Goal: Information Seeking & Learning: Learn about a topic

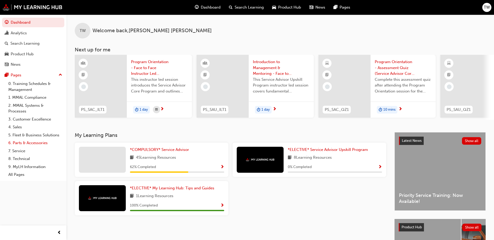
click at [31, 140] on link "6. Parts & Accessories" at bounding box center [35, 143] width 58 height 8
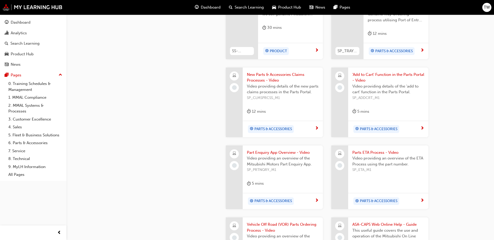
scroll to position [249, 0]
click at [285, 150] on span "Part Enquiry App Overview - Video" at bounding box center [283, 153] width 72 height 6
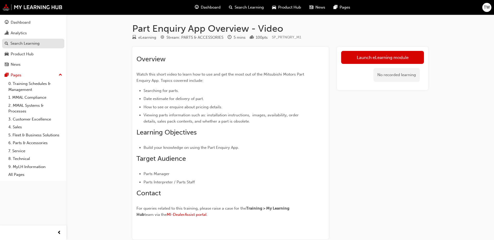
click at [25, 41] on div "Search Learning" at bounding box center [24, 44] width 29 height 6
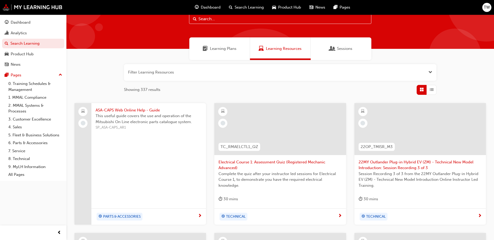
scroll to position [27, 0]
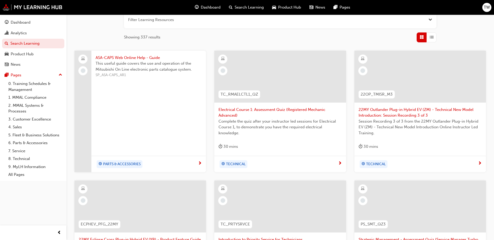
click at [164, 138] on div "ASA-CAPS Web Online Help - Guide This useful guide covers the use and operation…" at bounding box center [148, 112] width 115 height 122
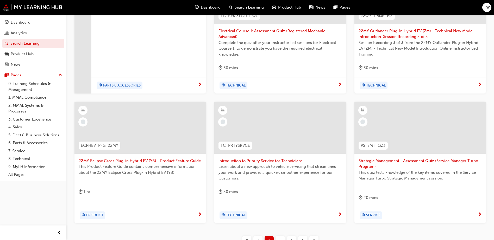
scroll to position [196, 0]
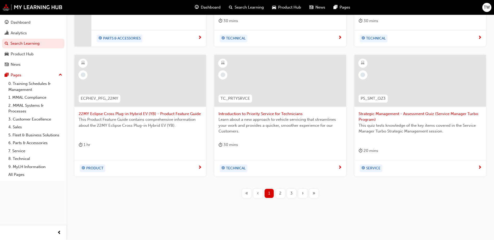
click at [281, 192] on span "2" at bounding box center [280, 194] width 2 height 6
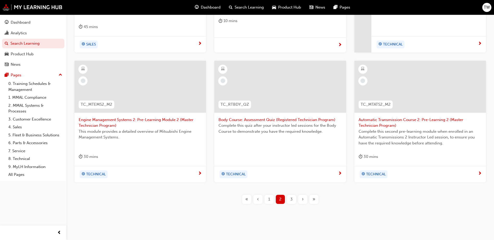
scroll to position [196, 0]
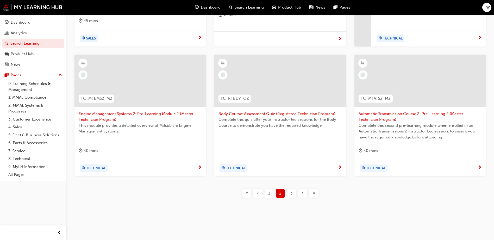
click at [287, 196] on div "3" at bounding box center [291, 193] width 9 height 9
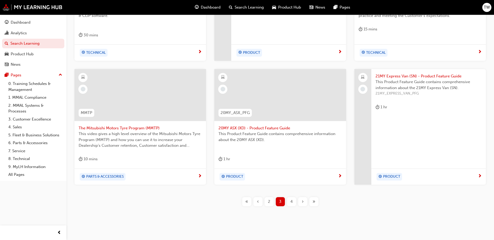
scroll to position [190, 0]
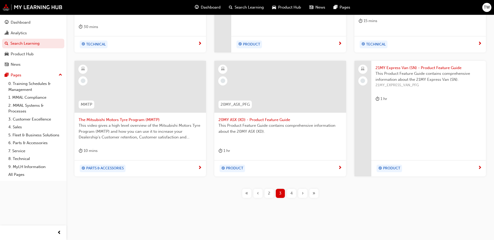
click at [291, 193] on span "4" at bounding box center [291, 194] width 2 height 6
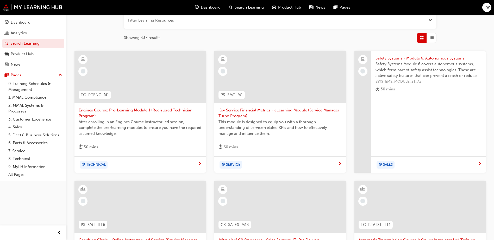
scroll to position [196, 0]
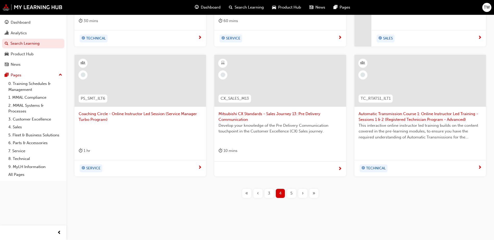
click at [291, 192] on span "5" at bounding box center [291, 194] width 2 height 6
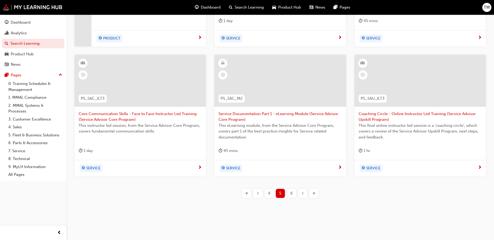
click at [277, 115] on span "Service Documentation Part 1 - eLearning Module (Service Advisor Core Program)" at bounding box center [279, 117] width 123 height 12
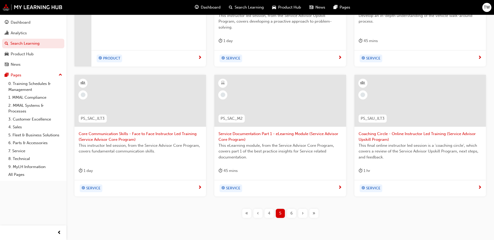
scroll to position [177, 0]
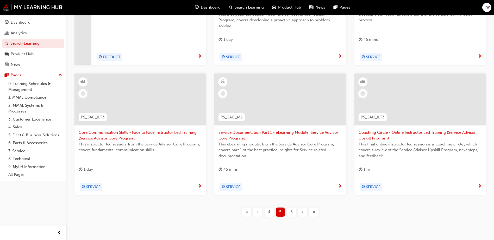
click at [287, 212] on div "6" at bounding box center [291, 212] width 9 height 9
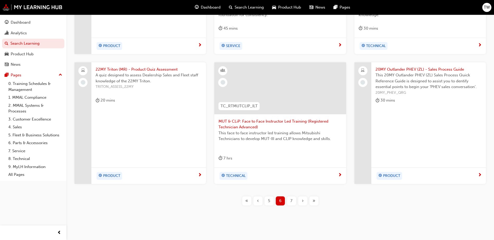
scroll to position [189, 0]
click at [293, 202] on div "7" at bounding box center [291, 200] width 9 height 9
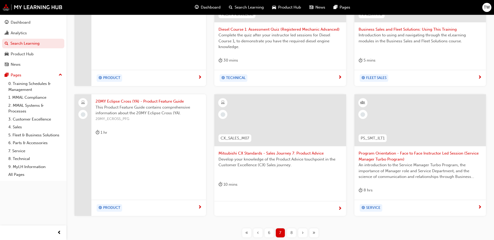
scroll to position [190, 0]
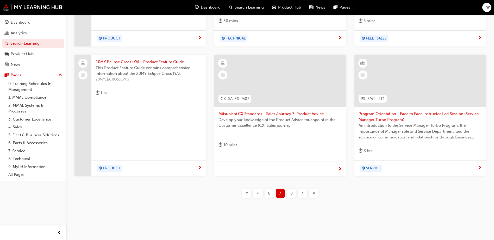
click at [293, 192] on div "8" at bounding box center [291, 193] width 9 height 9
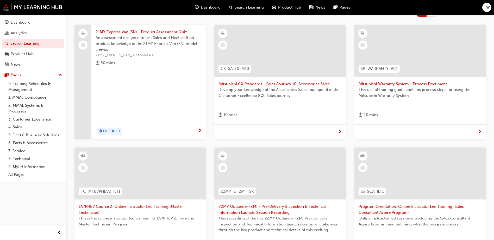
scroll to position [95, 0]
click at [293, 82] on span "Mitsubishi CX Standards - Sales Journey 10: Accessories Sales" at bounding box center [279, 85] width 123 height 6
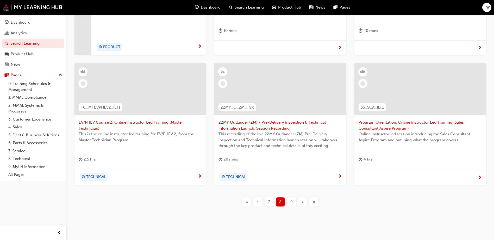
scroll to position [188, 0]
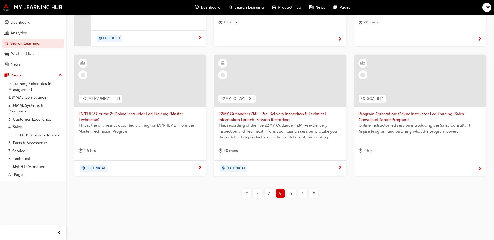
click at [289, 193] on div "9" at bounding box center [291, 193] width 9 height 9
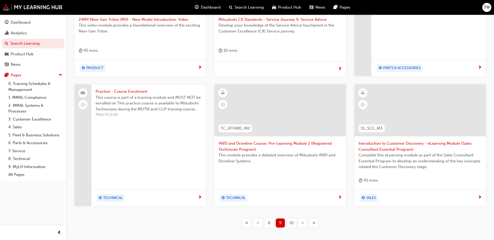
scroll to position [190, 0]
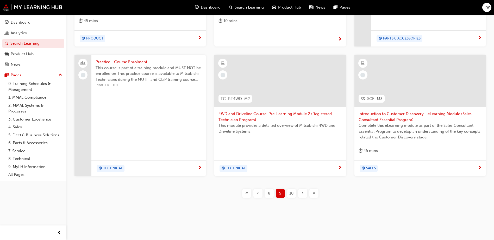
click at [248, 195] on div "«" at bounding box center [246, 193] width 9 height 9
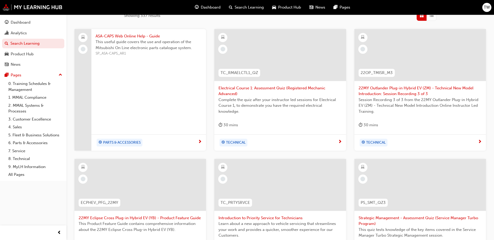
scroll to position [75, 0]
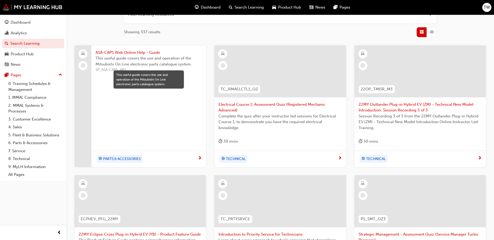
click at [156, 61] on span "This useful guide covers the use and operation of the Mitsubishi On Line electr…" at bounding box center [149, 61] width 106 height 12
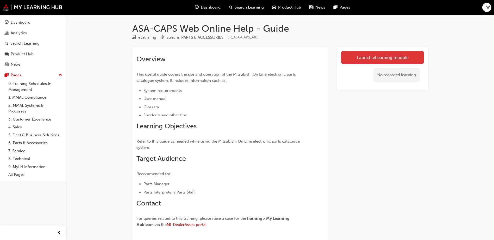
click at [370, 56] on link "Launch eLearning module" at bounding box center [382, 57] width 83 height 13
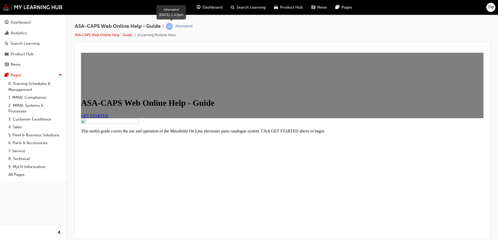
click at [172, 28] on span "learningRecordVerb_ATTEMPT-icon" at bounding box center [169, 26] width 7 height 7
click at [24, 23] on div "Dashboard" at bounding box center [21, 23] width 20 height 6
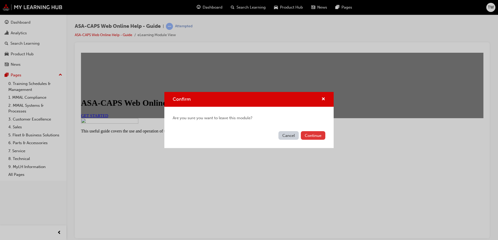
click at [309, 138] on button "Continue" at bounding box center [313, 135] width 24 height 9
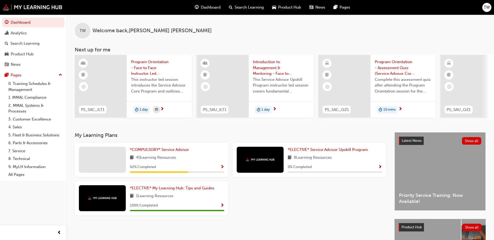
scroll to position [0, 311]
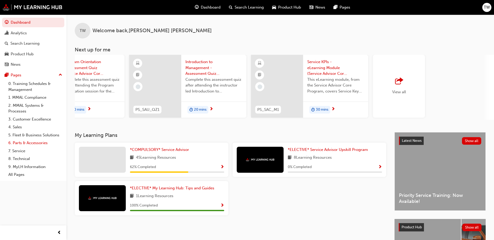
click at [35, 142] on link "6. Parts & Accessories" at bounding box center [35, 143] width 58 height 8
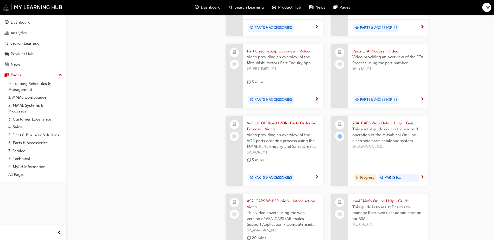
scroll to position [351, 0]
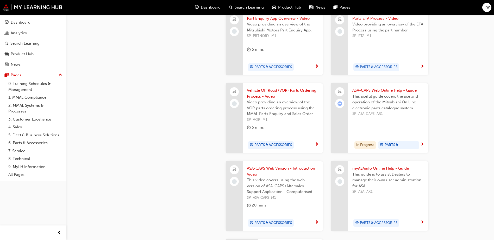
click at [378, 113] on div "ASA-CAPS Web Online Help - Guide This useful guide covers the use and operation…" at bounding box center [388, 103] width 80 height 39
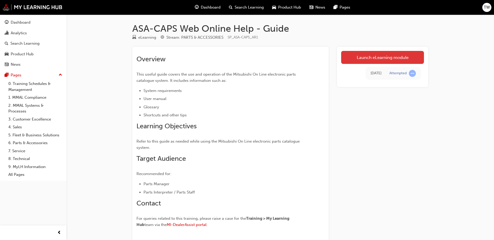
click at [390, 55] on link "Launch eLearning module" at bounding box center [382, 57] width 83 height 13
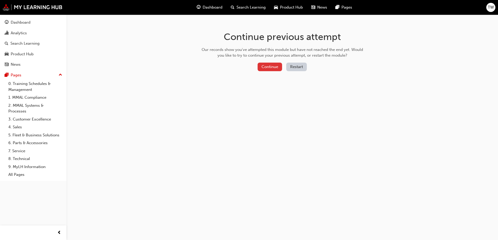
click at [269, 70] on button "Continue" at bounding box center [269, 67] width 24 height 9
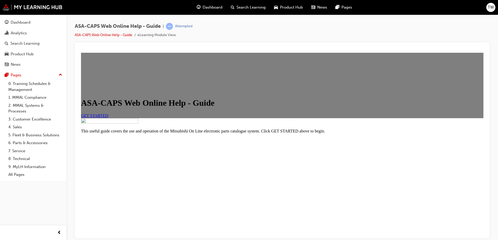
scroll to position [59, 0]
click at [108, 113] on span "GET STARTED" at bounding box center [94, 115] width 27 height 4
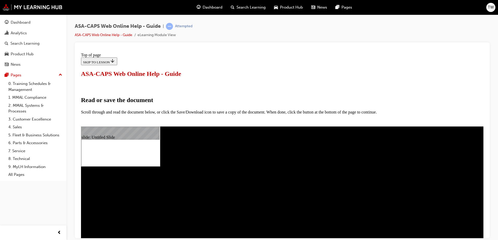
scroll to position [0, 0]
select select "auto"
type input "17"
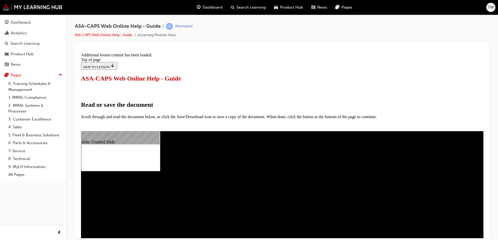
scroll to position [250, 0]
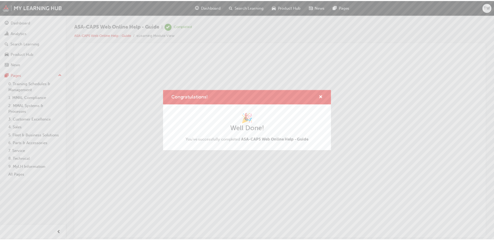
scroll to position [0, 0]
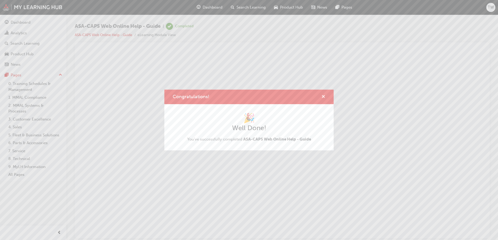
click at [322, 96] on span "cross-icon" at bounding box center [323, 97] width 4 height 5
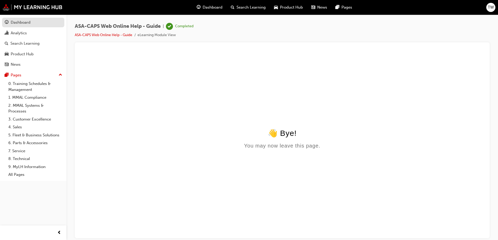
click at [14, 25] on div "Dashboard" at bounding box center [21, 23] width 20 height 6
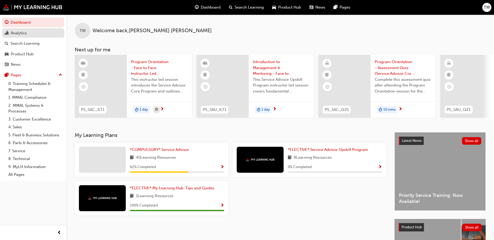
click at [32, 33] on div "Analytics" at bounding box center [33, 33] width 57 height 7
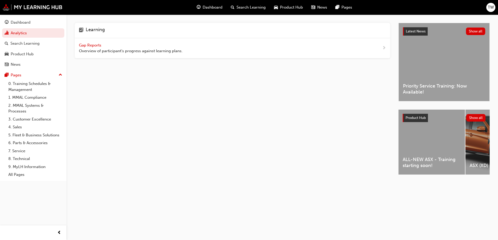
click at [383, 46] on span "next-icon" at bounding box center [384, 48] width 4 height 7
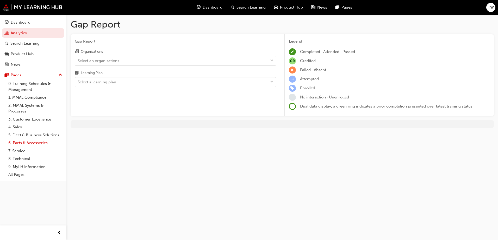
click at [34, 142] on link "6. Parts & Accessories" at bounding box center [35, 143] width 58 height 8
